Goal: Transaction & Acquisition: Purchase product/service

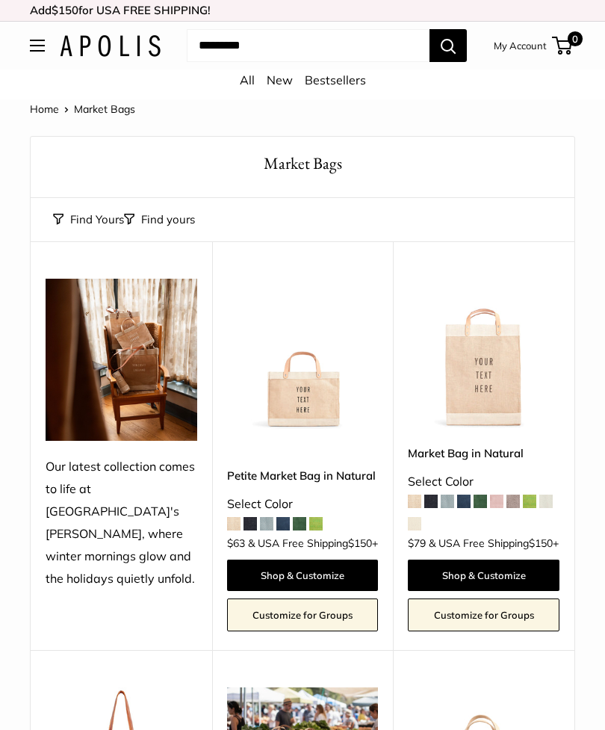
click at [444, 57] on button "Search" at bounding box center [447, 45] width 37 height 33
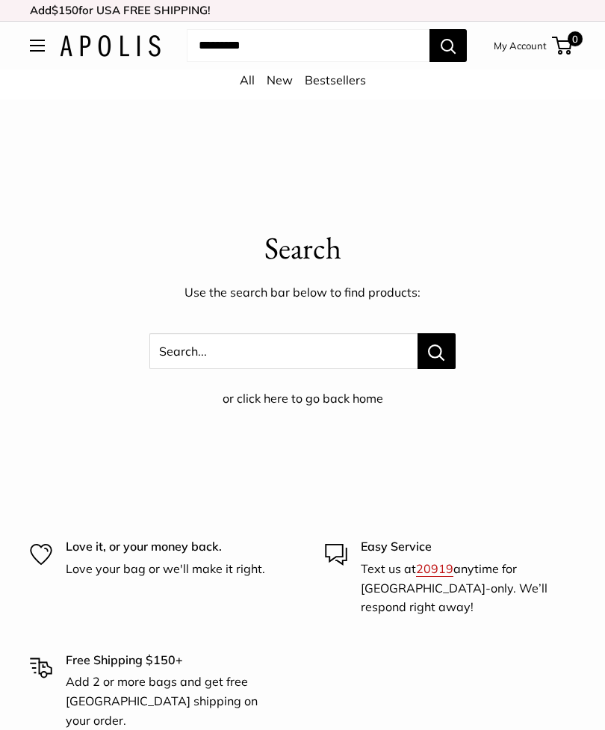
click at [331, 43] on input "Search..." at bounding box center [308, 45] width 243 height 33
type input "*"
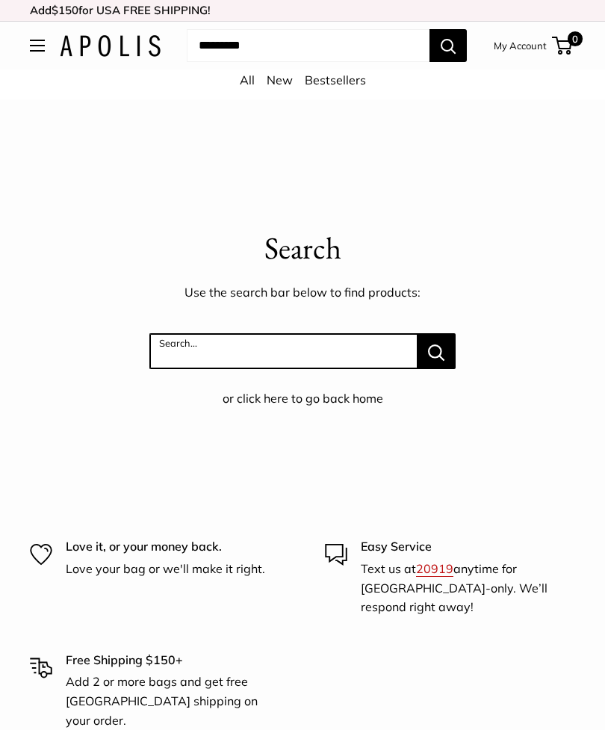
click at [270, 341] on input "Search..." at bounding box center [283, 351] width 268 height 36
type input "**********"
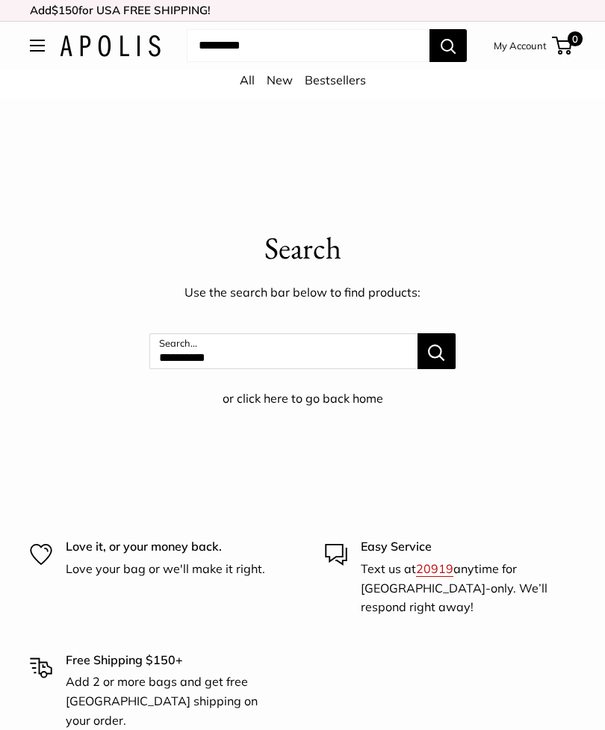
click at [426, 341] on button "Search..." at bounding box center [437, 351] width 38 height 36
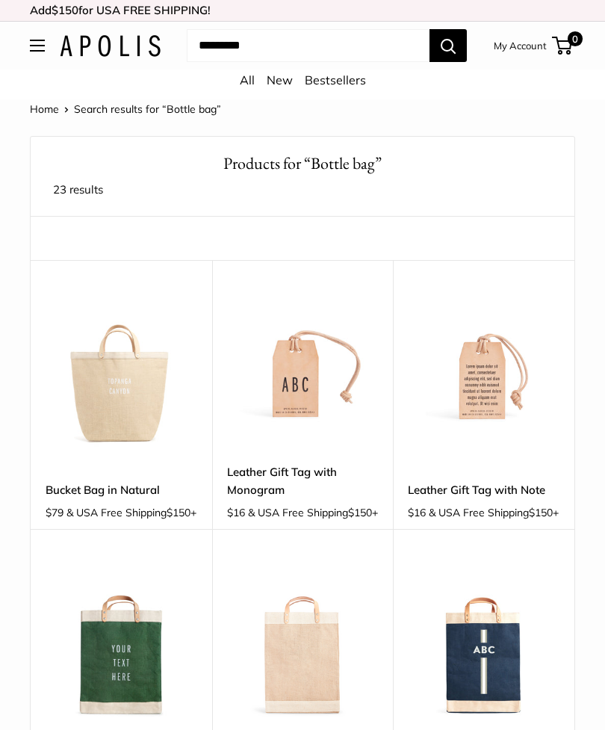
click at [45, 49] on button "Open menu" at bounding box center [37, 46] width 15 height 12
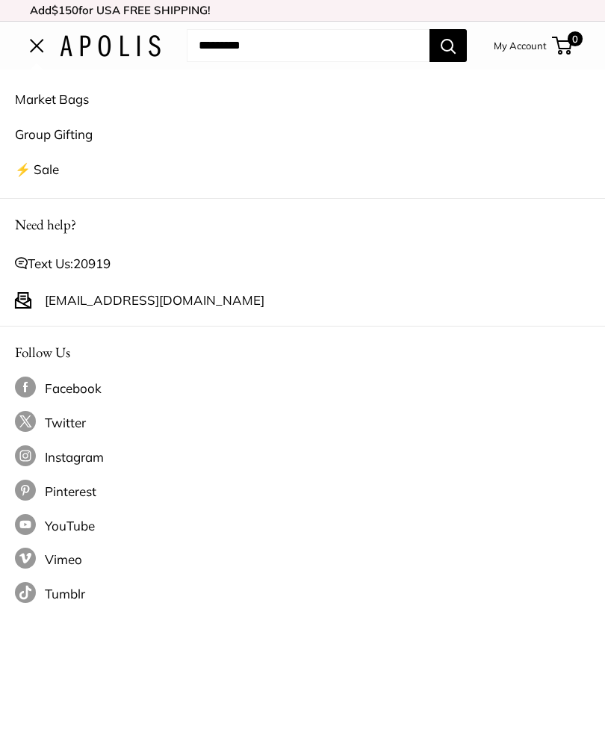
click at [72, 167] on link "⚡️ Sale" at bounding box center [302, 169] width 575 height 35
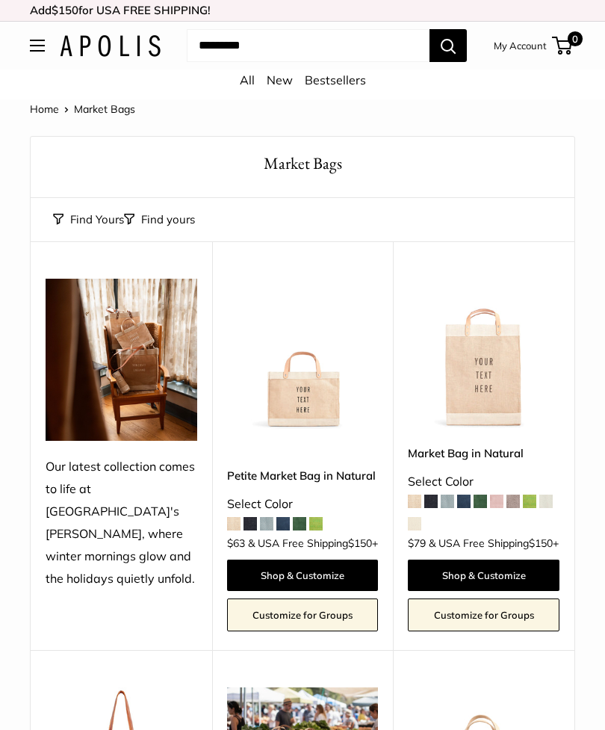
click at [32, 51] on button "Open menu" at bounding box center [37, 46] width 15 height 12
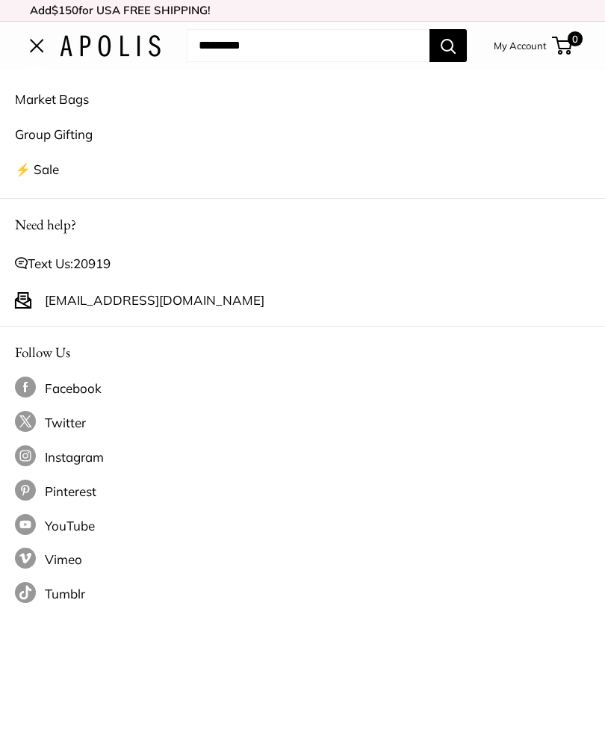
click at [58, 173] on link "⚡️ Sale" at bounding box center [302, 169] width 575 height 35
